Goal: Check status: Check status

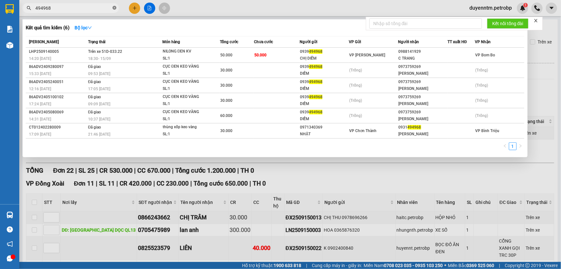
click at [114, 7] on icon "close-circle" at bounding box center [115, 8] width 4 height 4
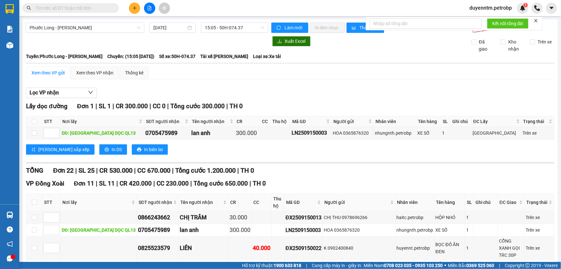
click at [101, 7] on input "text" at bounding box center [73, 8] width 76 height 7
click at [102, 6] on input "text" at bounding box center [73, 8] width 76 height 7
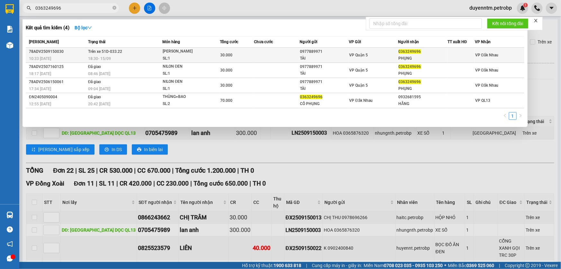
type input "0363249696"
click at [110, 51] on span "Trên xe 51D-033.22" at bounding box center [105, 51] width 34 height 5
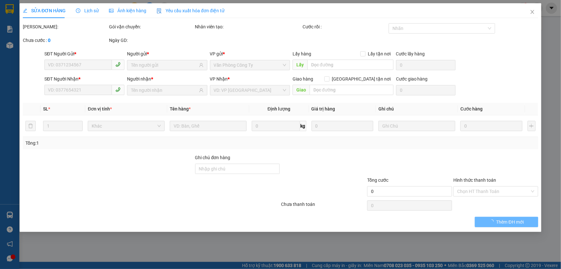
type input "0977889971"
type input "TÀI"
type input "0363249696"
type input "PHỤNG"
type input "30.000"
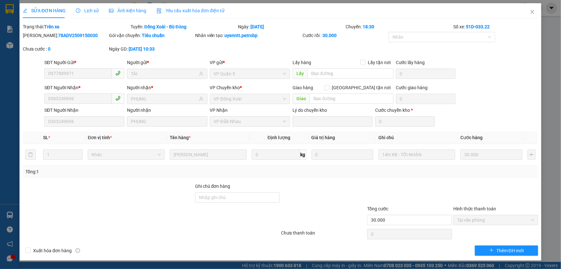
click at [89, 12] on span "Lịch sử" at bounding box center [87, 10] width 23 height 5
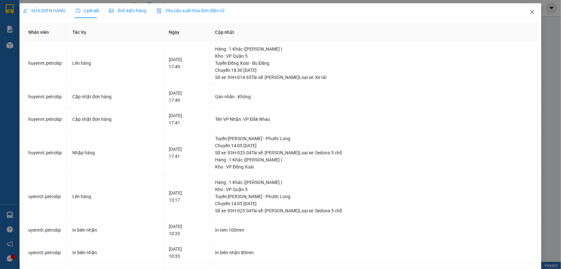
click at [530, 11] on icon "close" at bounding box center [532, 11] width 5 height 5
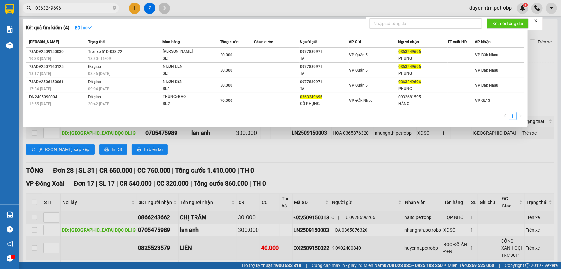
click at [80, 7] on input "0363249696" at bounding box center [73, 8] width 76 height 7
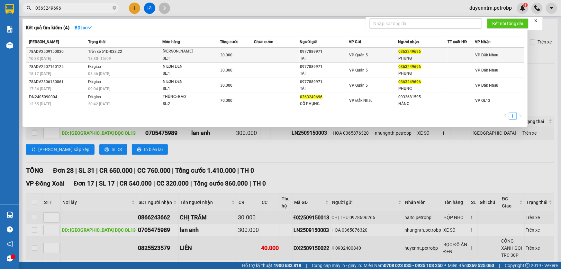
click at [119, 52] on span "Trên xe 51D-033.22" at bounding box center [105, 51] width 34 height 5
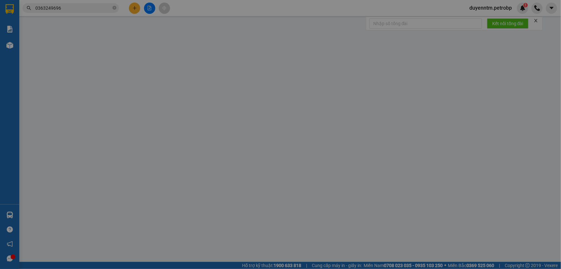
type input "0977889971"
type input "TÀI"
type input "0363249696"
type input "PHỤNG"
type input "30.000"
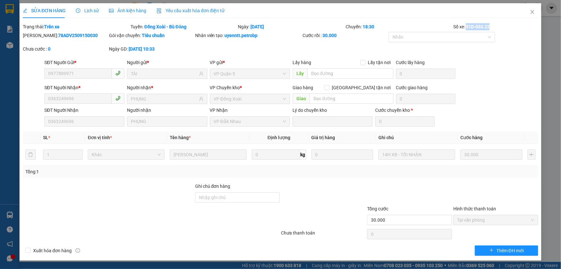
drag, startPoint x: 499, startPoint y: 26, endPoint x: 467, endPoint y: 25, distance: 32.2
click at [467, 25] on div "Số xe: 51D-033.22" at bounding box center [496, 26] width 86 height 7
copy b "51D-033.22"
click at [535, 14] on icon "close" at bounding box center [532, 11] width 5 height 5
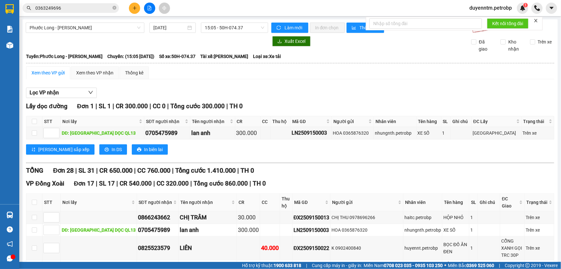
click at [79, 8] on input "0363249696" at bounding box center [73, 8] width 76 height 7
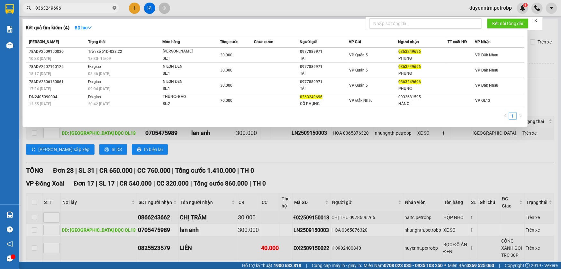
click at [116, 8] on icon "close-circle" at bounding box center [115, 8] width 4 height 4
